Goal: Information Seeking & Learning: Learn about a topic

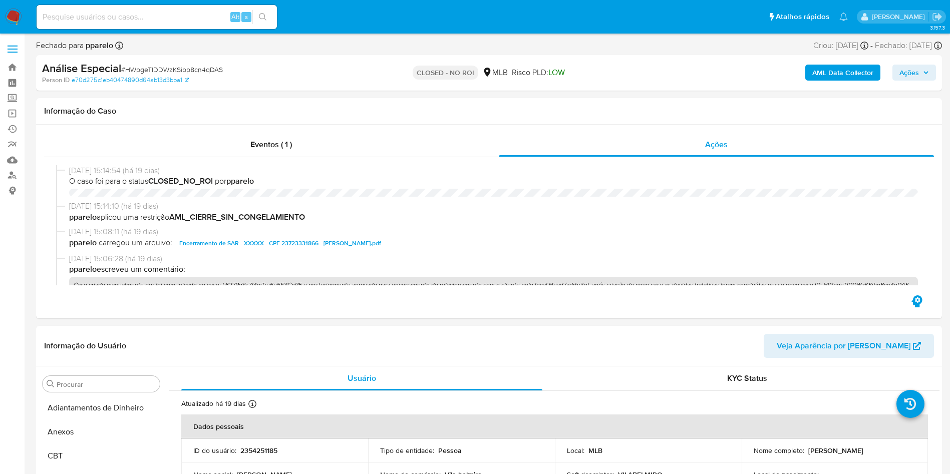
select select "10"
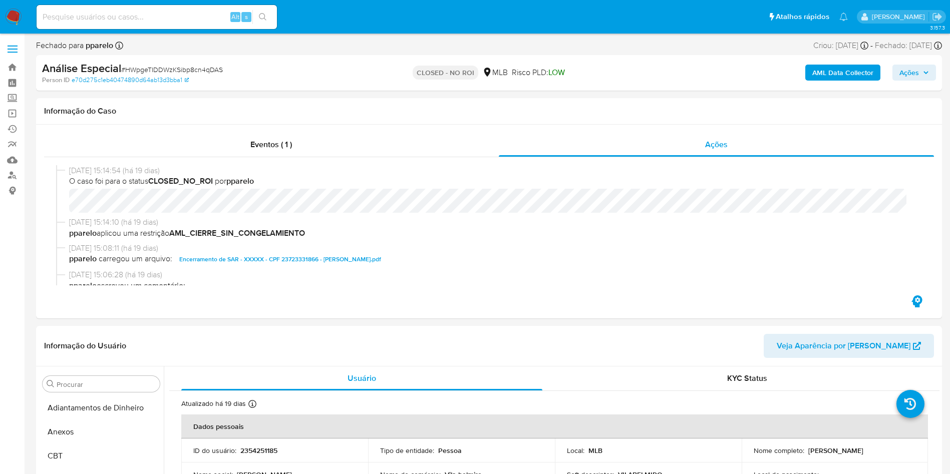
scroll to position [471, 0]
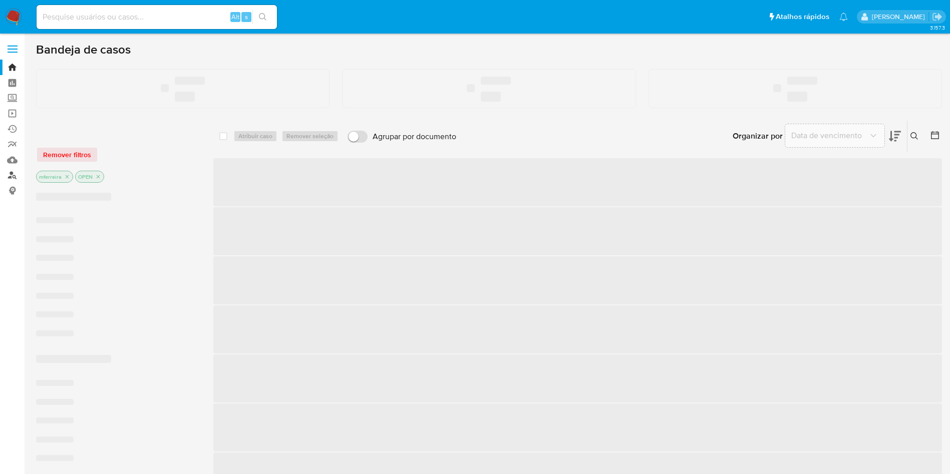
click at [17, 179] on link "Localizador de pessoas" at bounding box center [59, 176] width 119 height 16
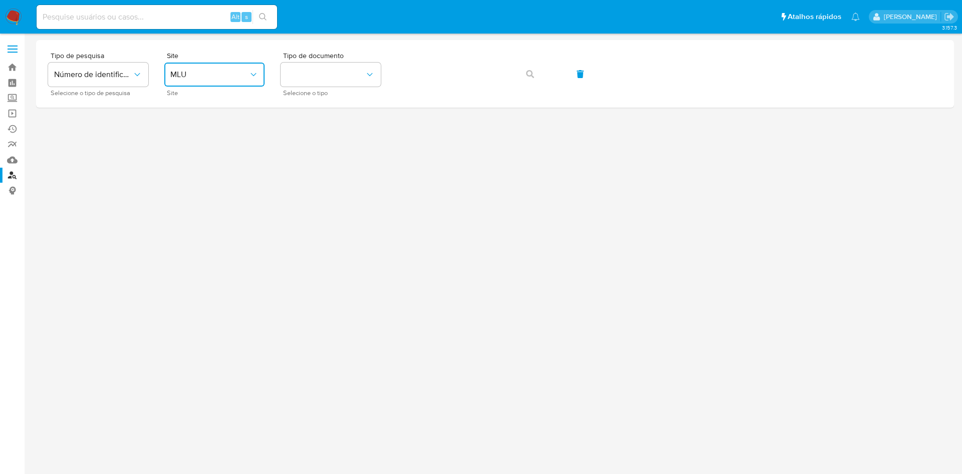
click at [222, 79] on span "MLU" at bounding box center [209, 75] width 78 height 10
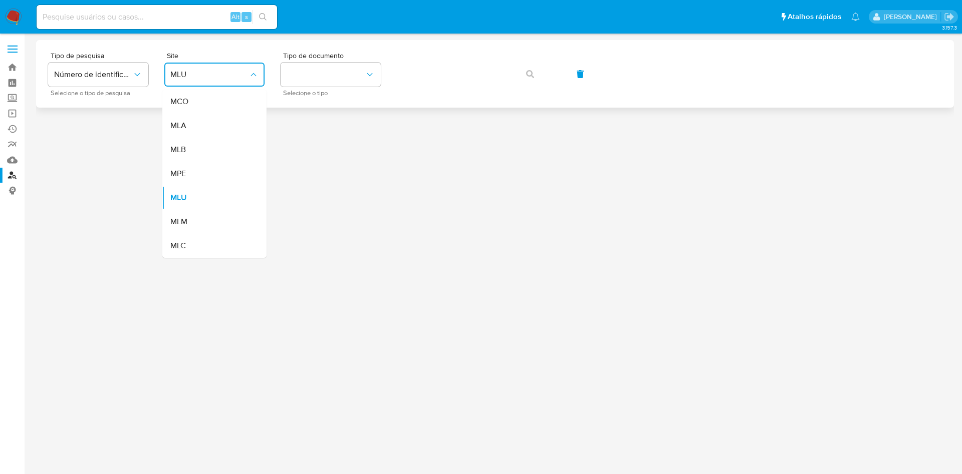
drag, startPoint x: 213, startPoint y: 149, endPoint x: 271, endPoint y: 107, distance: 72.0
click at [213, 149] on div "MLB" at bounding box center [211, 150] width 82 height 24
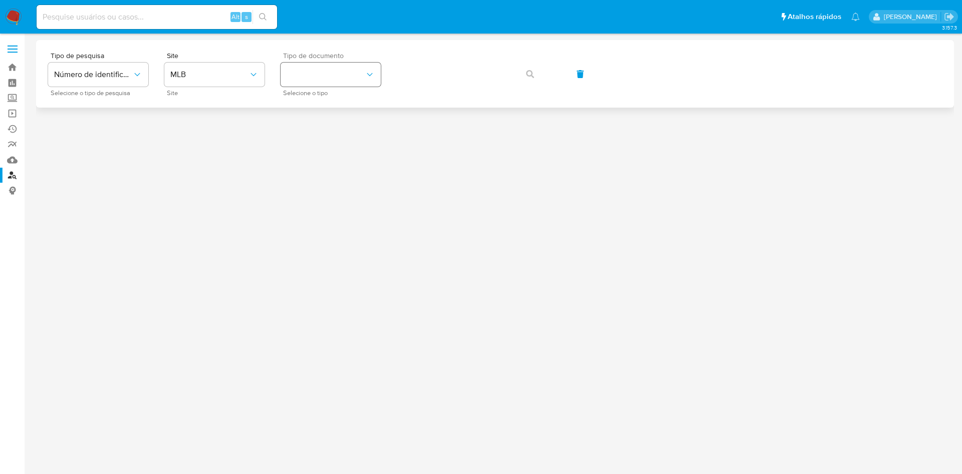
drag, startPoint x: 391, startPoint y: 48, endPoint x: 365, endPoint y: 73, distance: 36.5
click at [389, 52] on div "Tipo de pesquisa Número de identificação Selecione o tipo de pesquisa Site MLB …" at bounding box center [495, 74] width 918 height 68
click at [365, 73] on icon "identificationType" at bounding box center [370, 75] width 10 height 10
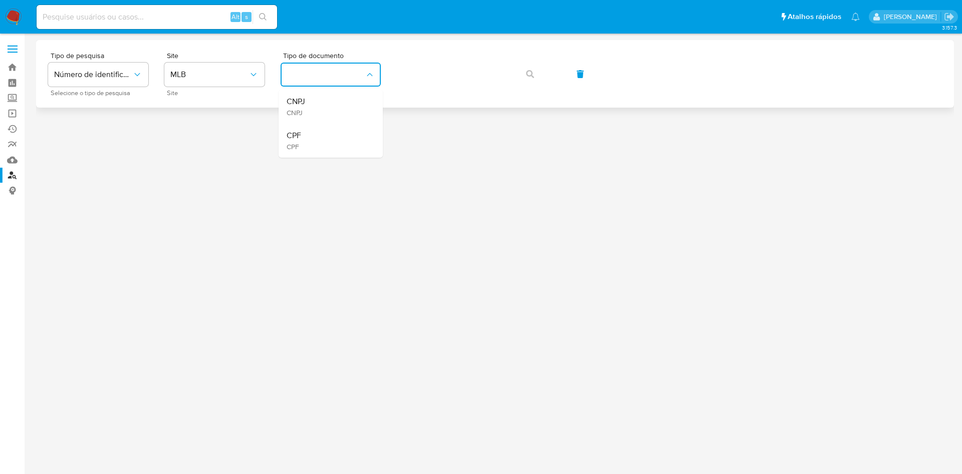
drag, startPoint x: 349, startPoint y: 95, endPoint x: 355, endPoint y: 98, distance: 6.7
click at [349, 97] on div "CNPJ CNPJ" at bounding box center [328, 107] width 82 height 34
click at [514, 77] on button "button" at bounding box center [530, 74] width 34 height 24
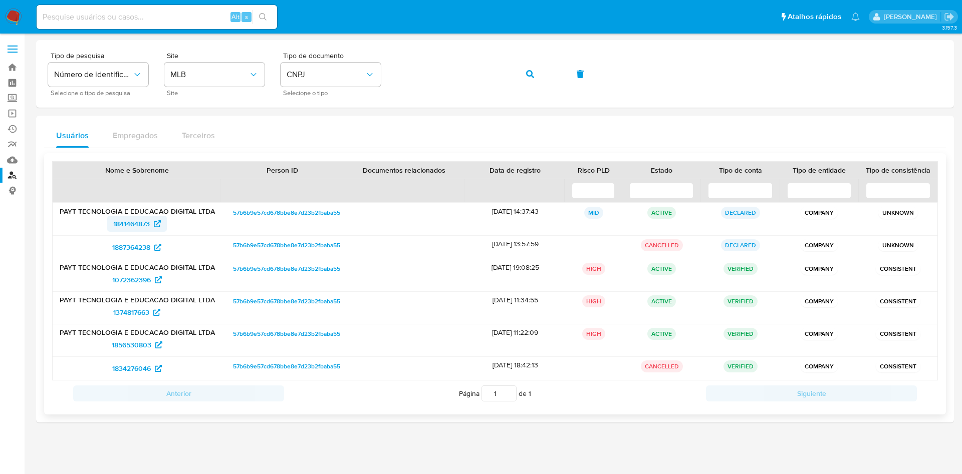
click at [138, 221] on span "1841464873" at bounding box center [131, 224] width 37 height 16
click at [133, 244] on span "1887364238" at bounding box center [131, 247] width 38 height 16
click at [129, 275] on span "1072362396" at bounding box center [131, 280] width 39 height 16
click at [129, 314] on span "1374817663" at bounding box center [131, 313] width 36 height 16
click at [131, 348] on span "1856530803" at bounding box center [132, 345] width 40 height 16
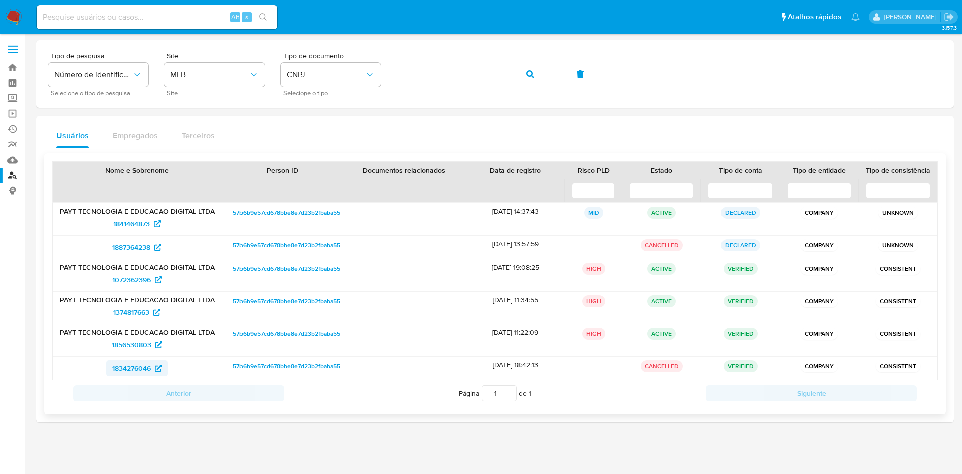
click at [131, 366] on span "1834276046" at bounding box center [131, 369] width 39 height 16
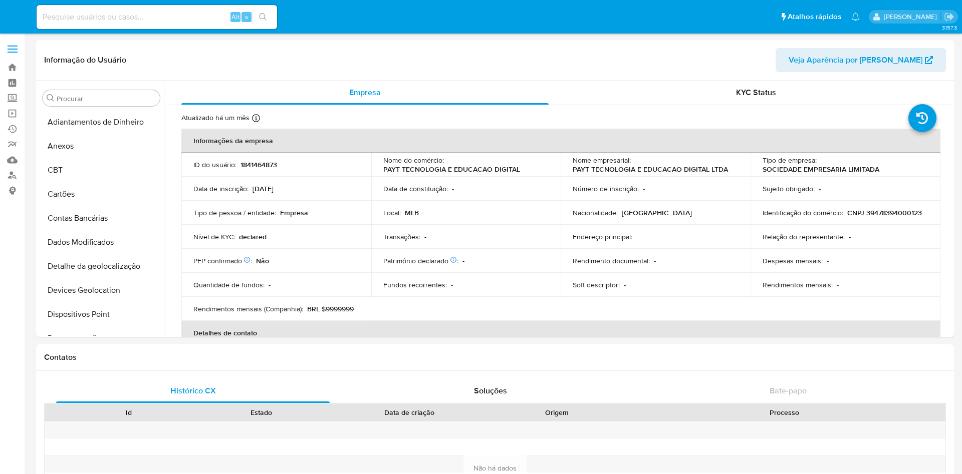
select select "10"
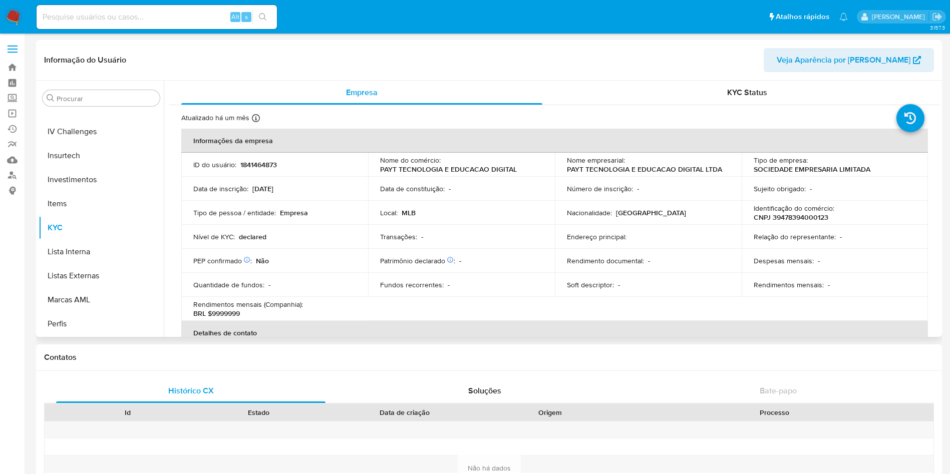
scroll to position [471, 0]
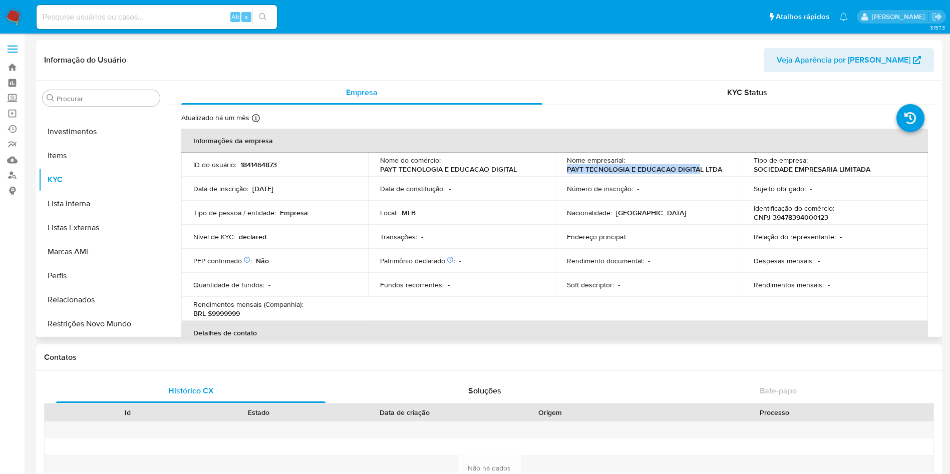
drag, startPoint x: 565, startPoint y: 170, endPoint x: 698, endPoint y: 167, distance: 133.3
click at [698, 167] on p "PAYT TECNOLOGIA E EDUCACAO DIGITAL LTDA" at bounding box center [644, 169] width 155 height 9
copy p "PAYT TECNOLOGIA E EDUCACAO DIGITA"
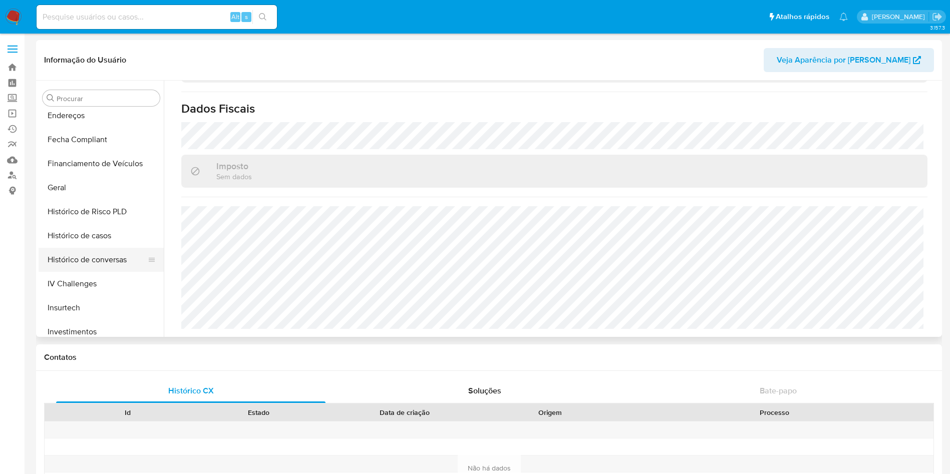
scroll to position [171, 0]
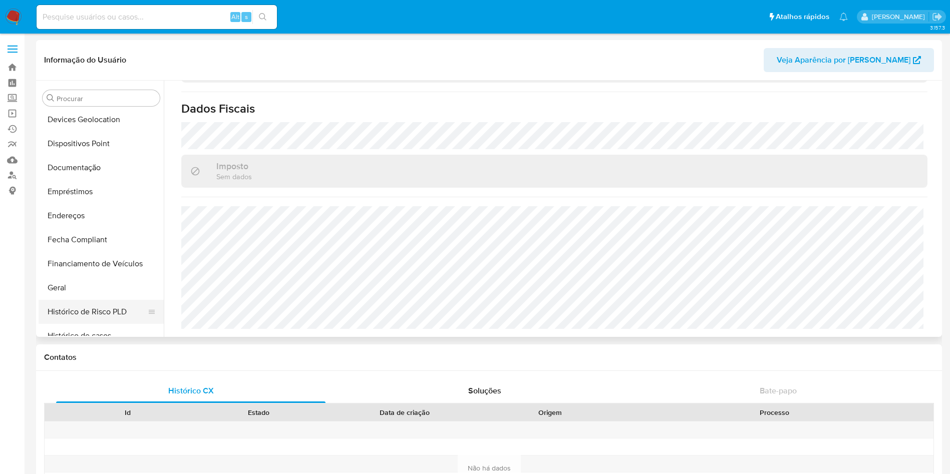
click at [100, 311] on button "Histórico de Risco PLD" at bounding box center [97, 312] width 117 height 24
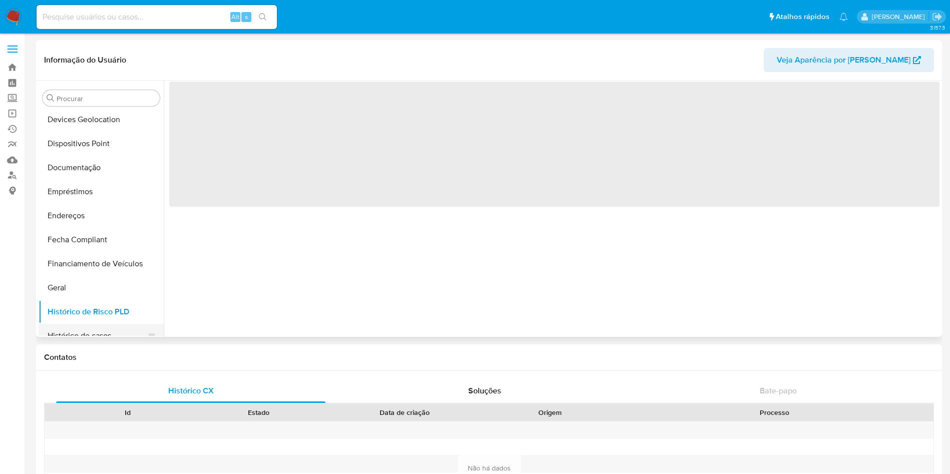
click at [101, 327] on button "Histórico de casos" at bounding box center [97, 336] width 117 height 24
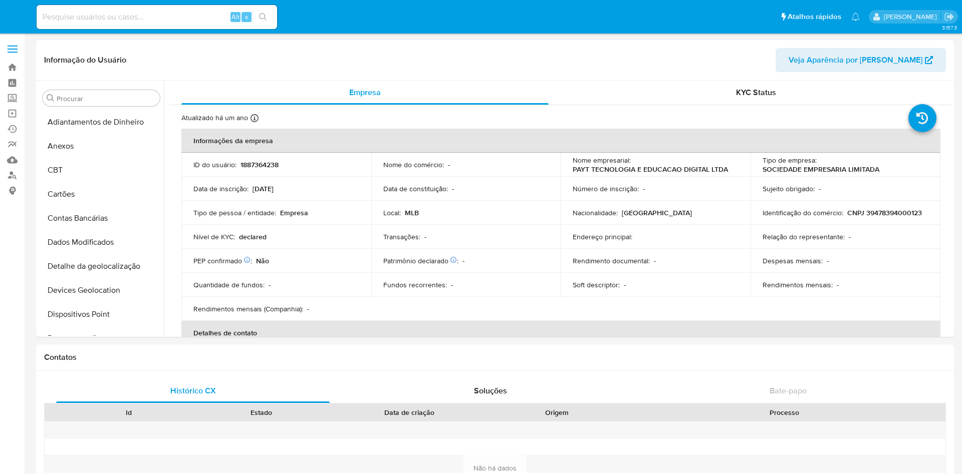
select select "10"
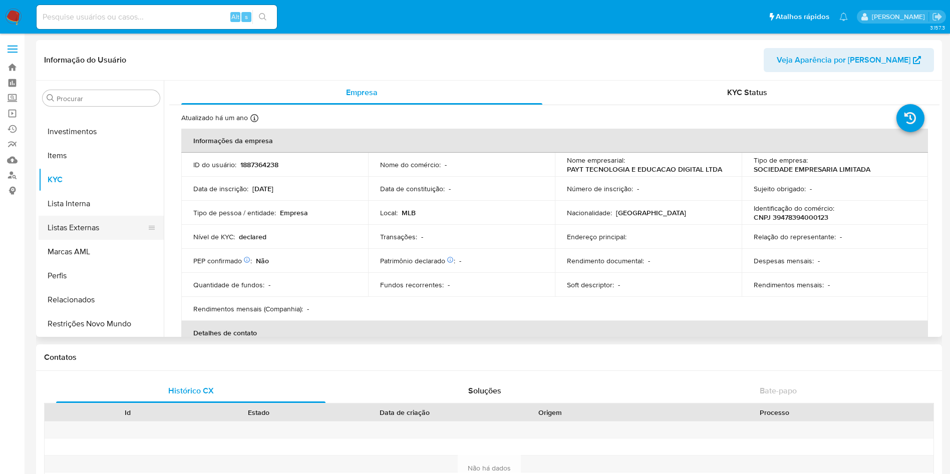
scroll to position [246, 0]
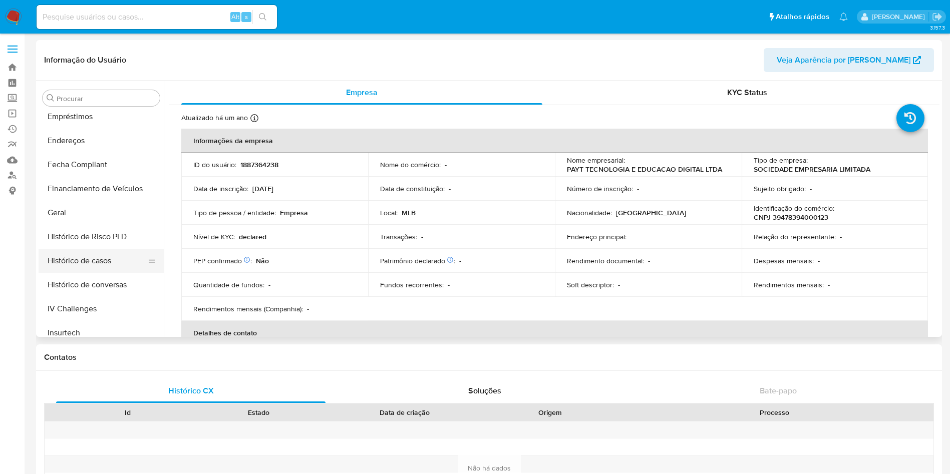
click at [111, 262] on button "Histórico de casos" at bounding box center [97, 261] width 117 height 24
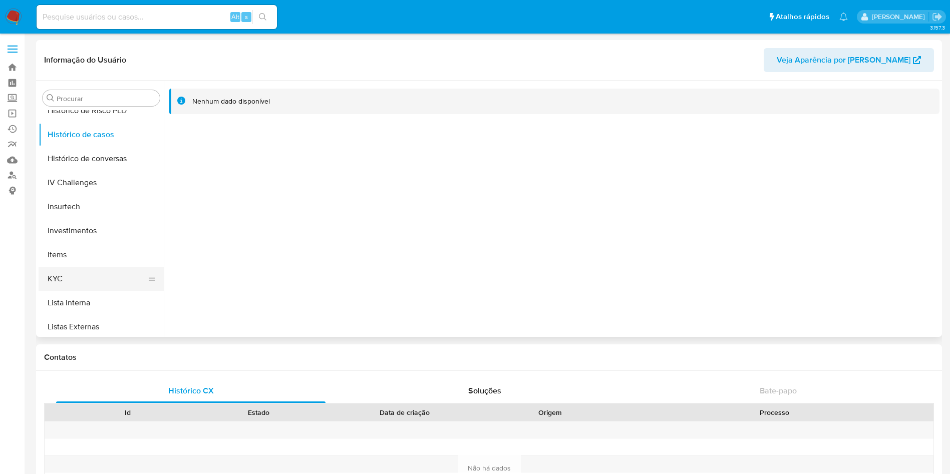
scroll to position [396, 0]
click at [76, 244] on button "KYC" at bounding box center [97, 255] width 117 height 24
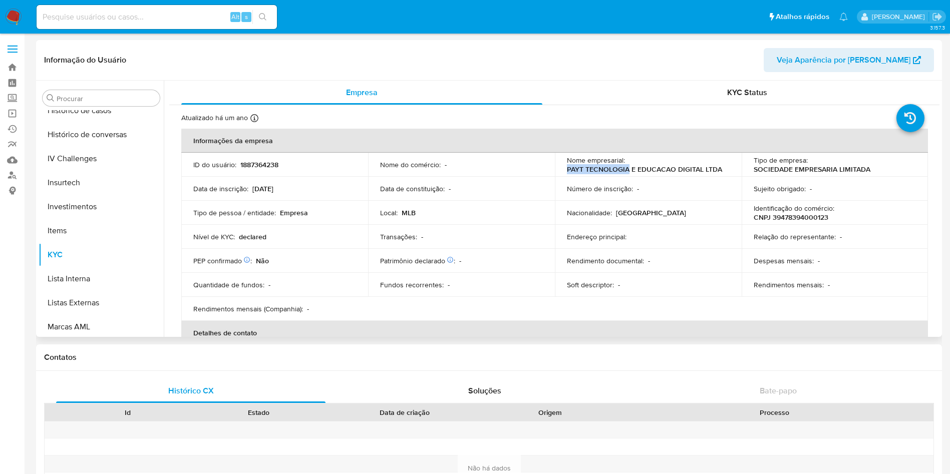
drag, startPoint x: 566, startPoint y: 171, endPoint x: 626, endPoint y: 167, distance: 60.2
click at [626, 167] on p "PAYT TECNOLOGIA E EDUCACAO DIGITAL LTDA" at bounding box center [644, 169] width 155 height 9
copy p "PAYT TECNOLOGIA"
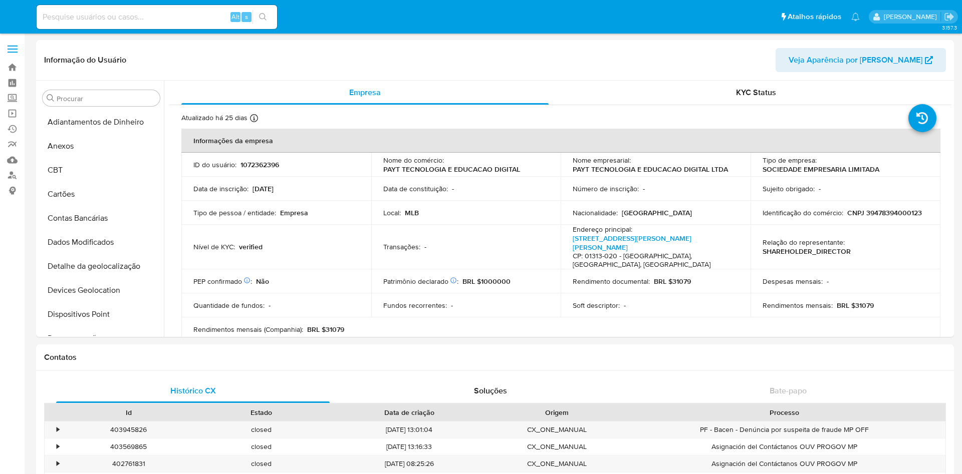
select select "10"
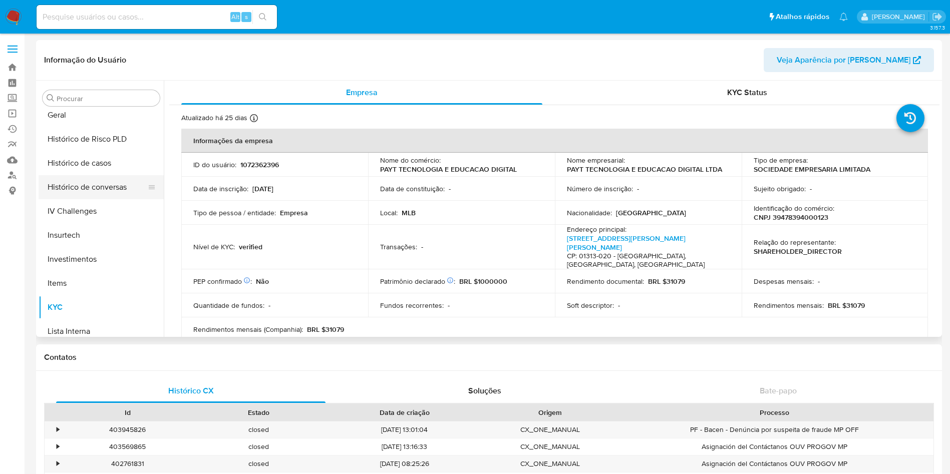
scroll to position [321, 0]
click at [104, 185] on button "Histórico de casos" at bounding box center [97, 186] width 117 height 24
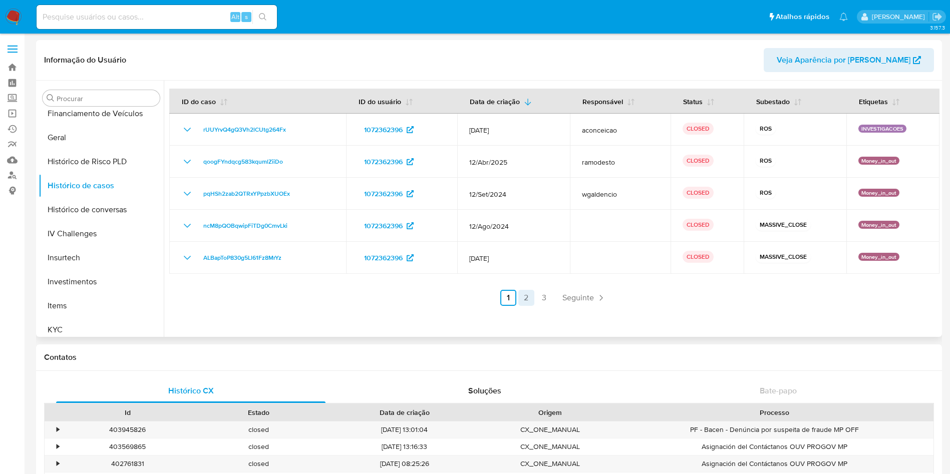
click at [522, 294] on link "2" at bounding box center [526, 298] width 16 height 16
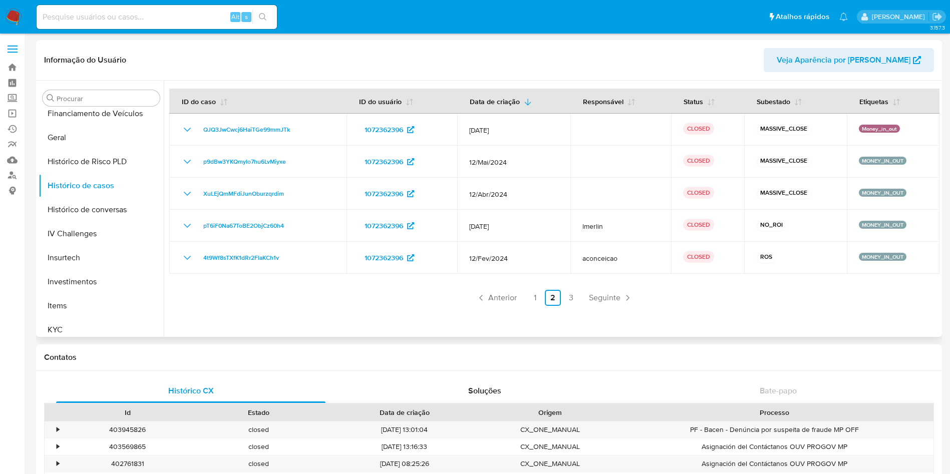
click at [568, 298] on link "3" at bounding box center [571, 298] width 16 height 16
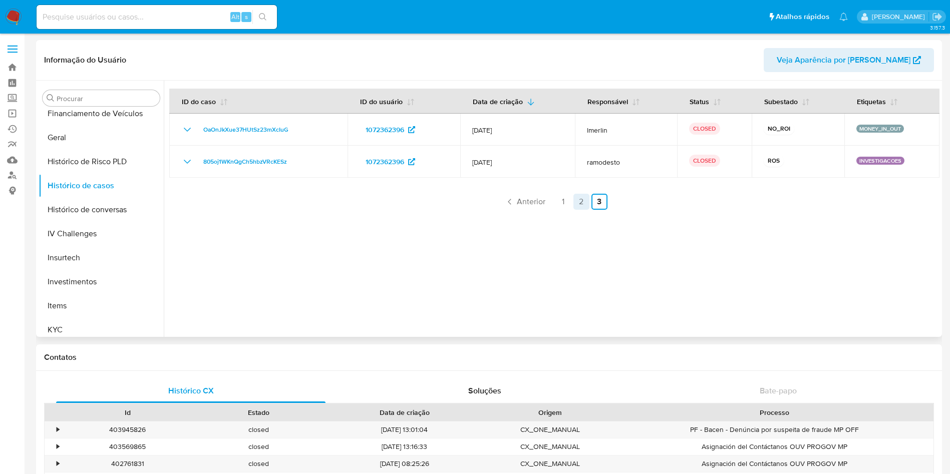
click at [574, 204] on link "2" at bounding box center [582, 202] width 16 height 16
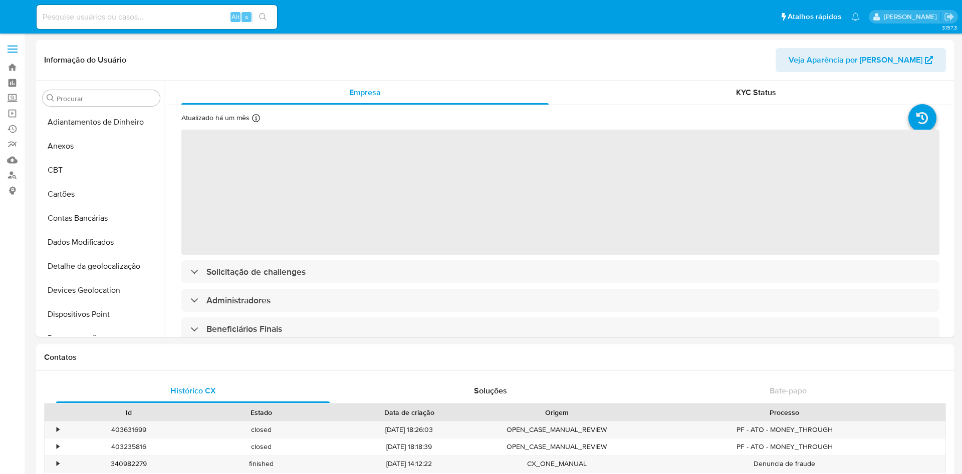
select select "10"
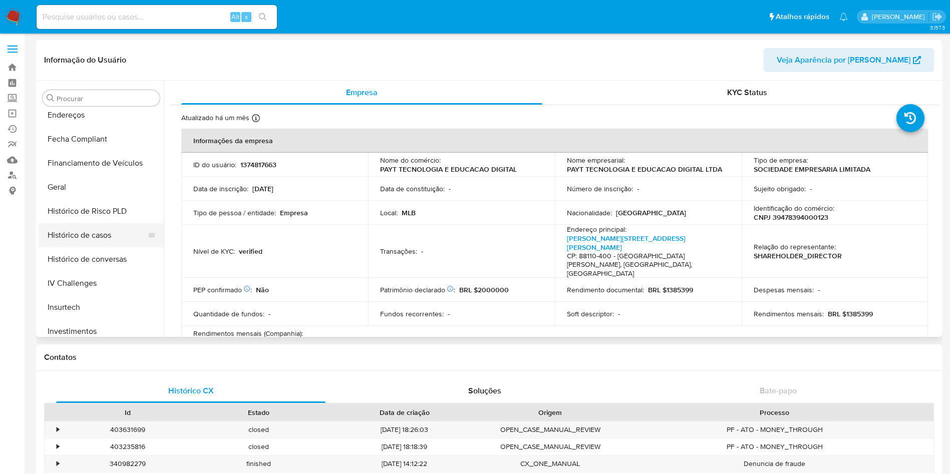
scroll to position [246, 0]
click at [103, 254] on button "Histórico de casos" at bounding box center [97, 261] width 117 height 24
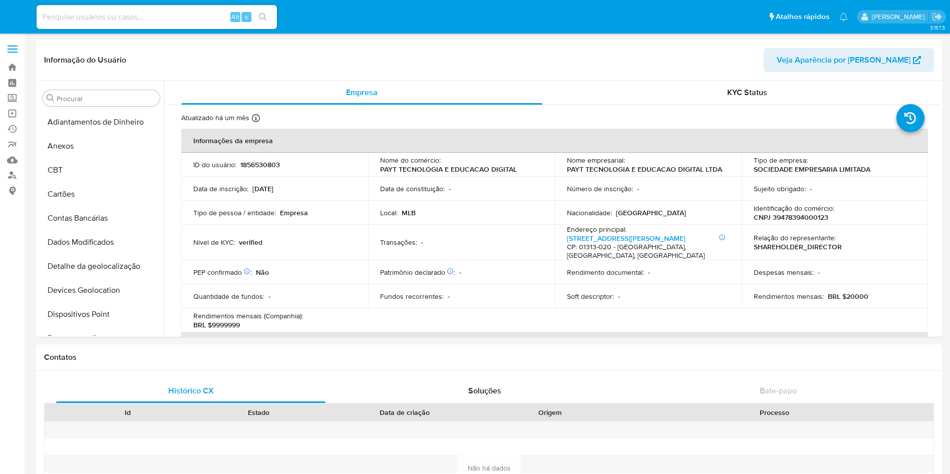
select select "10"
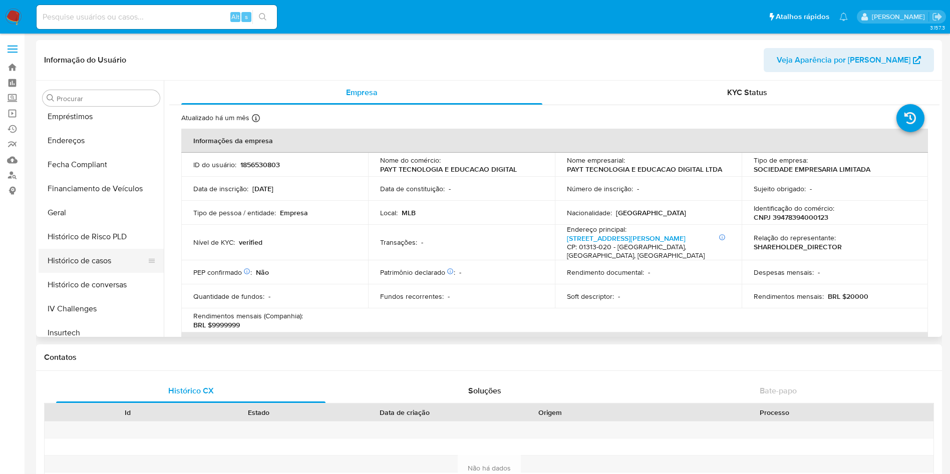
click at [100, 256] on button "Histórico de casos" at bounding box center [97, 261] width 117 height 24
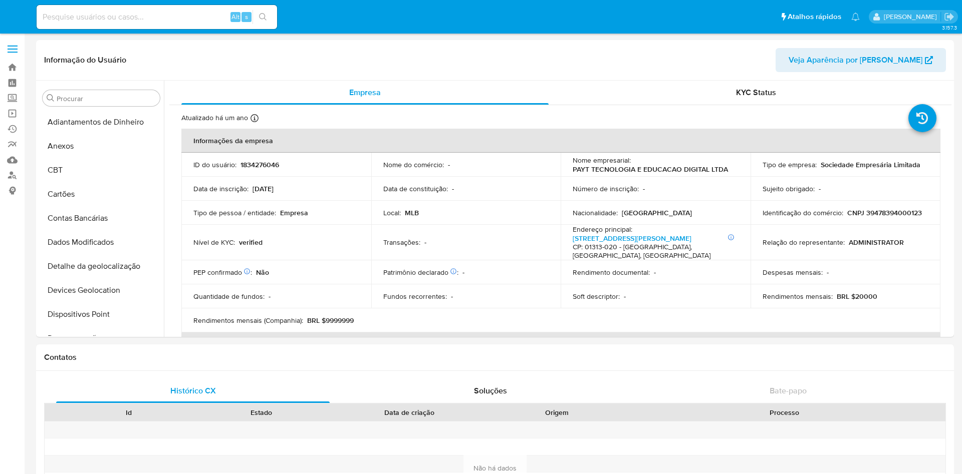
select select "10"
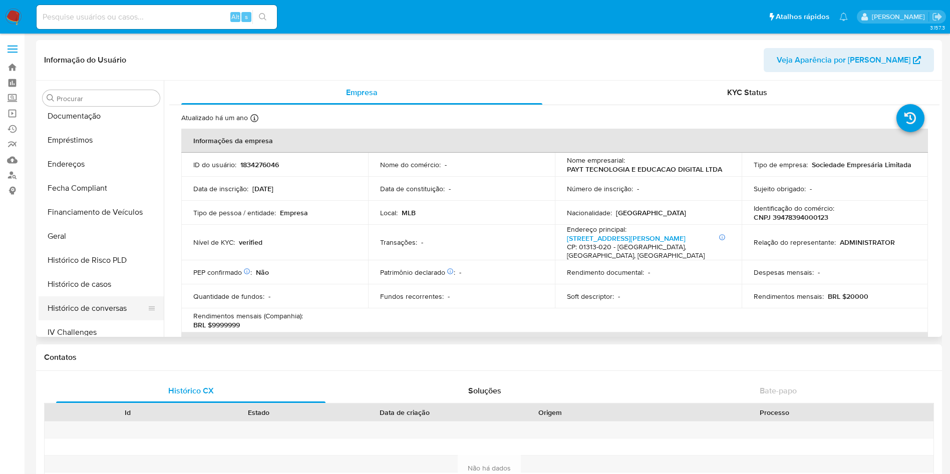
scroll to position [246, 0]
click at [96, 271] on button "Histórico de casos" at bounding box center [97, 261] width 117 height 24
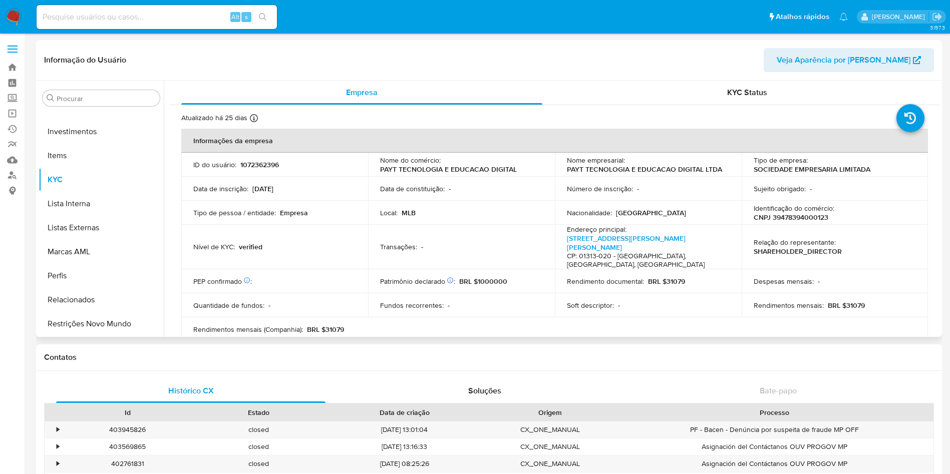
scroll to position [246, 0]
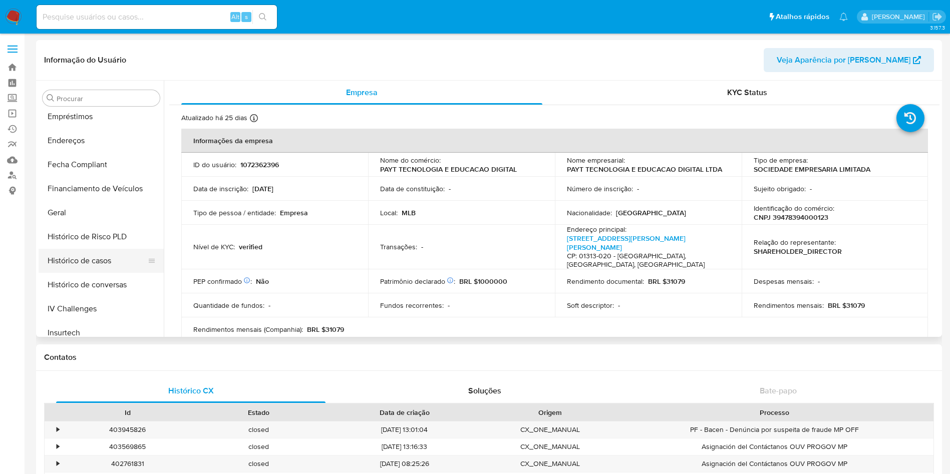
click at [113, 266] on button "Histórico de casos" at bounding box center [97, 261] width 117 height 24
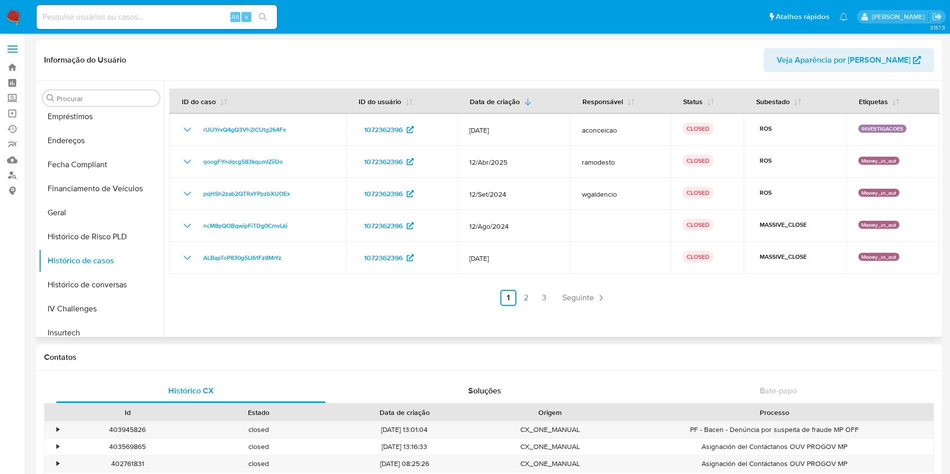
select select "10"
click at [524, 301] on link "2" at bounding box center [526, 298] width 16 height 16
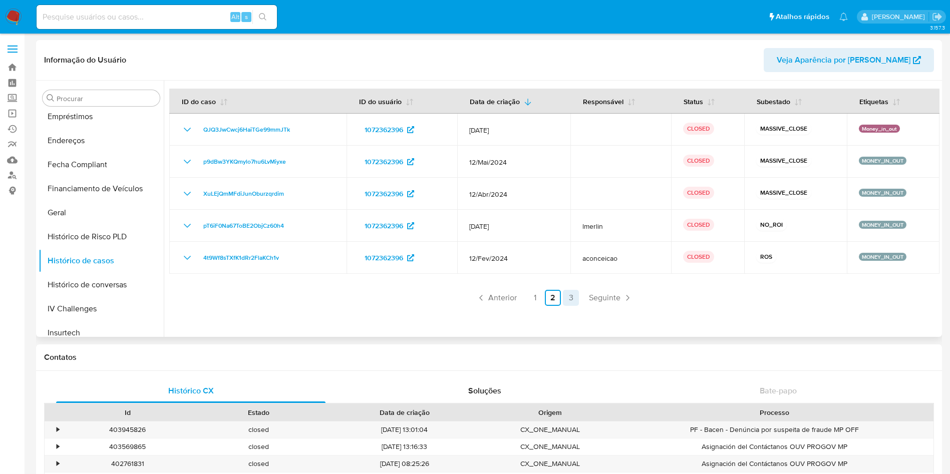
click at [565, 298] on link "3" at bounding box center [571, 298] width 16 height 16
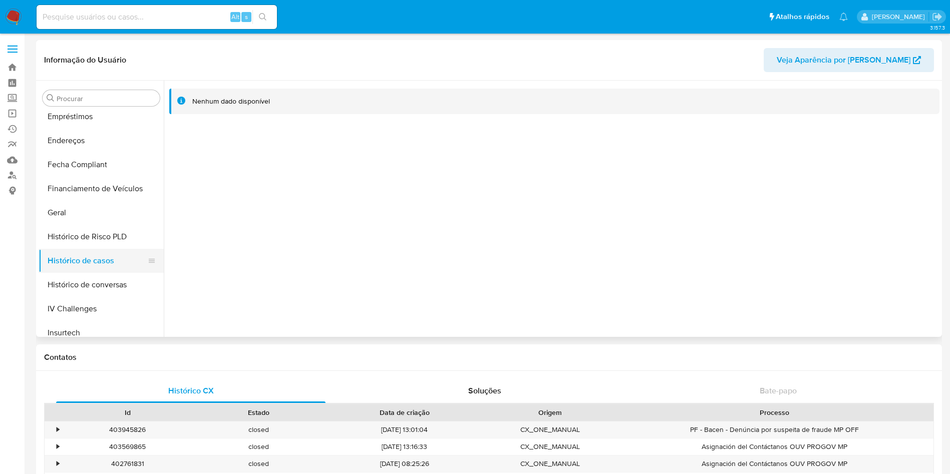
click at [120, 254] on button "Histórico de casos" at bounding box center [97, 261] width 117 height 24
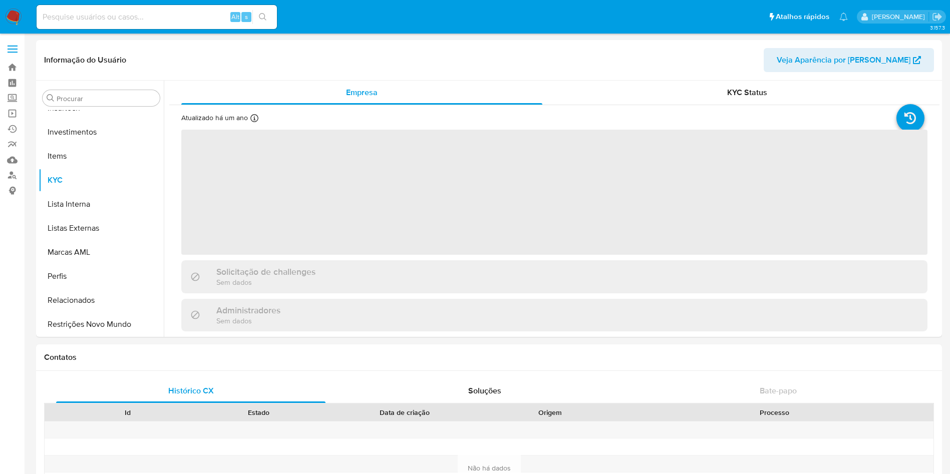
scroll to position [471, 0]
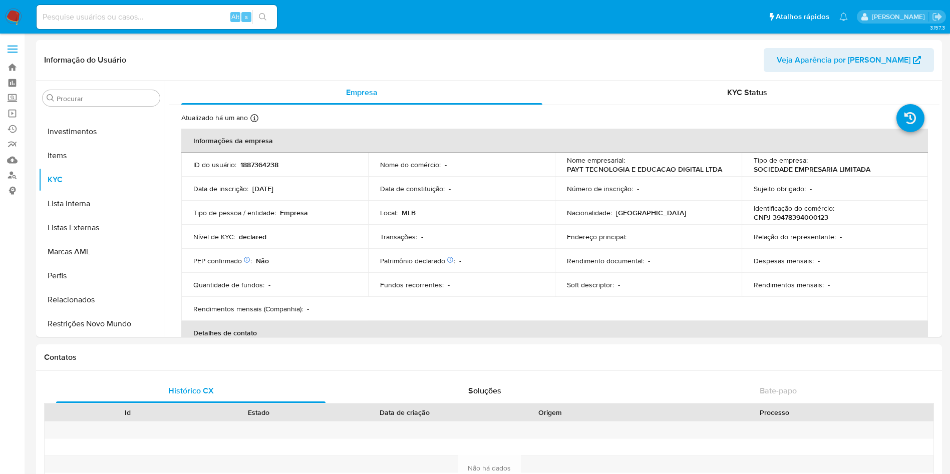
select select "10"
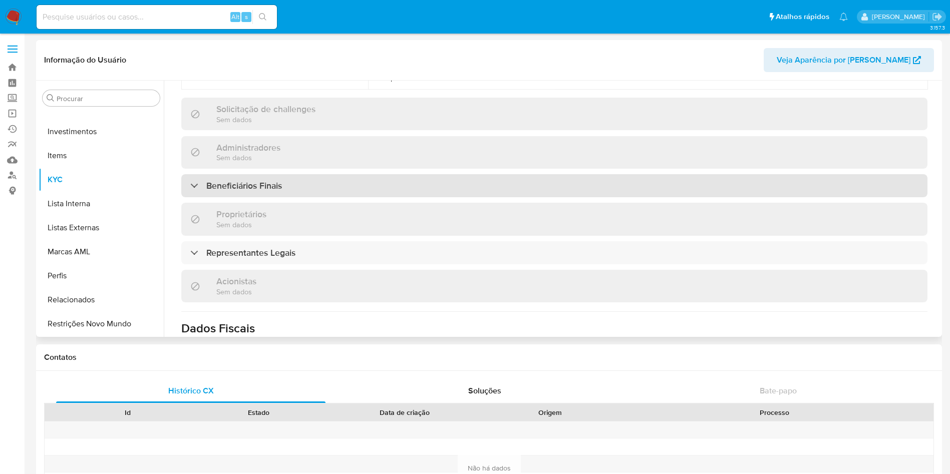
scroll to position [596, 0]
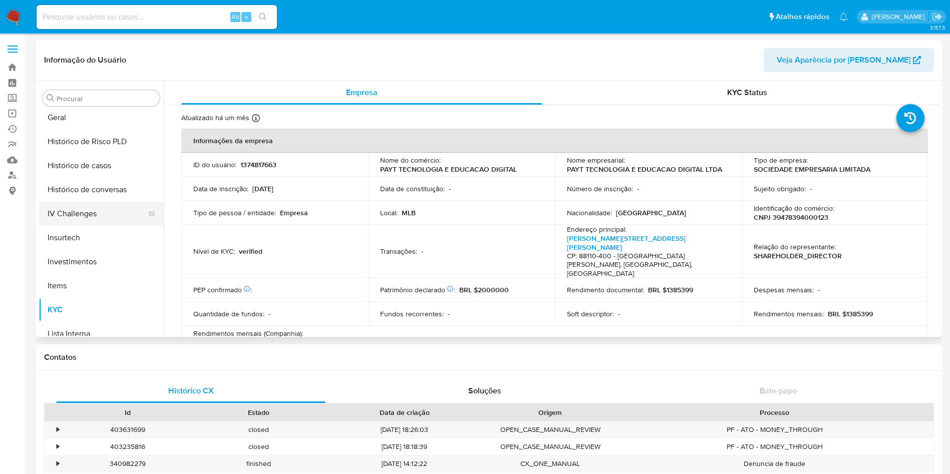
scroll to position [321, 0]
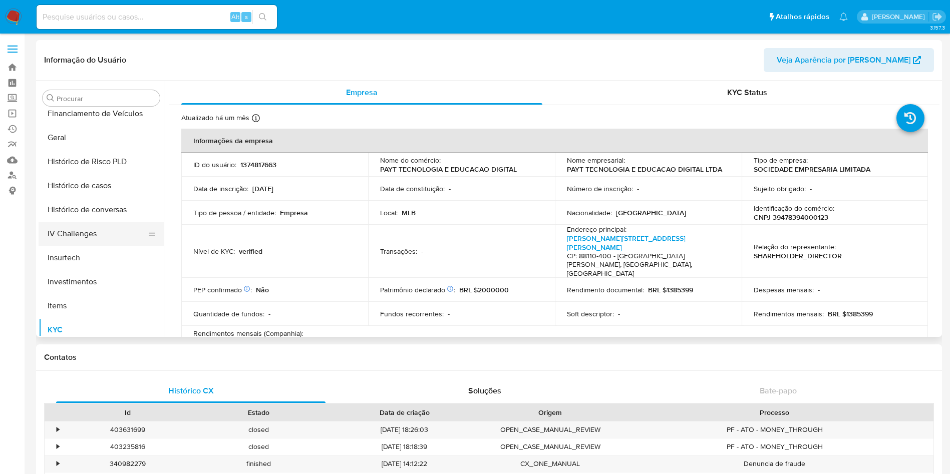
select select "10"
click at [90, 188] on button "Histórico de casos" at bounding box center [97, 186] width 117 height 24
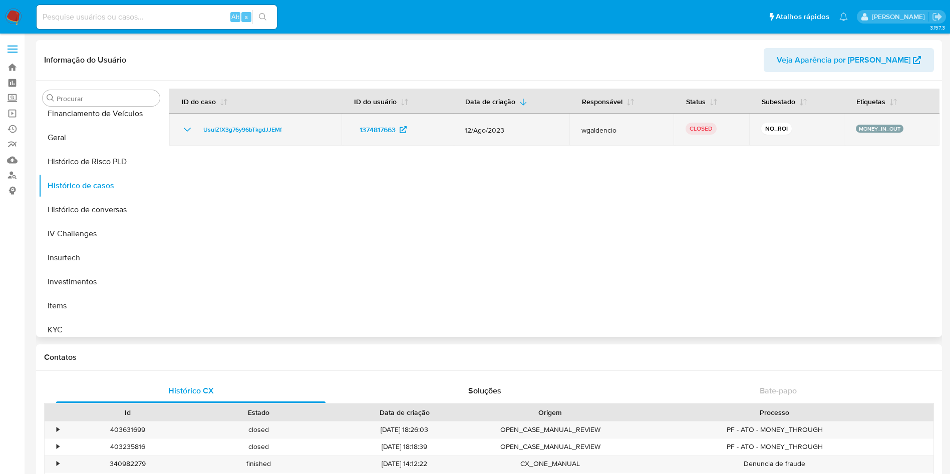
click at [182, 132] on icon "Mostrar/Ocultar" at bounding box center [187, 130] width 12 height 12
